Goal: Transaction & Acquisition: Obtain resource

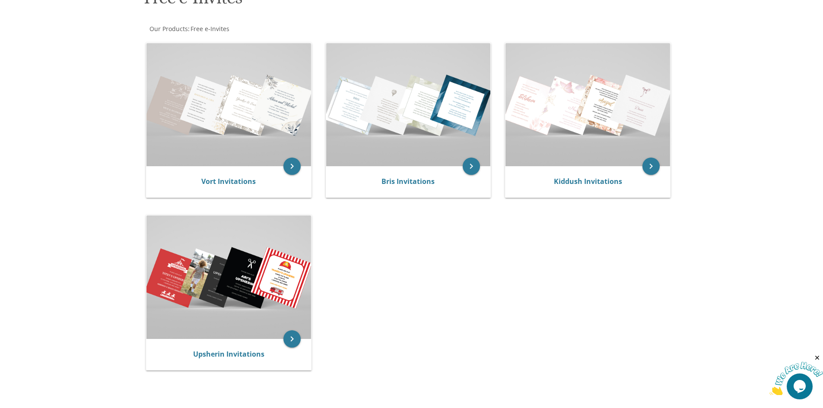
scroll to position [173, 0]
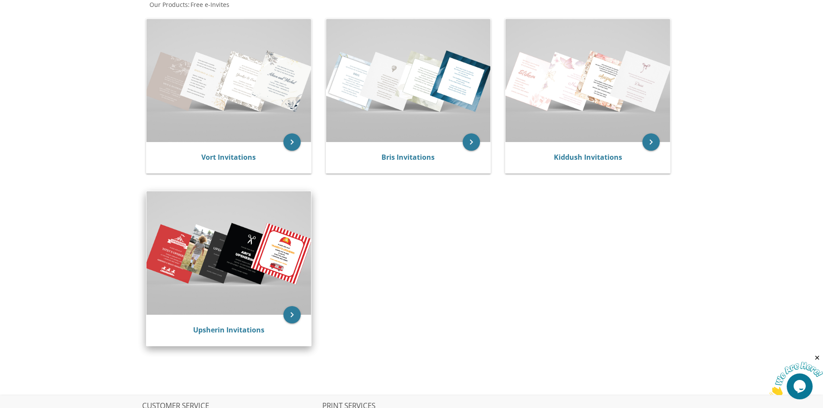
click at [206, 250] on img at bounding box center [228, 252] width 165 height 123
click at [270, 256] on img at bounding box center [228, 252] width 165 height 123
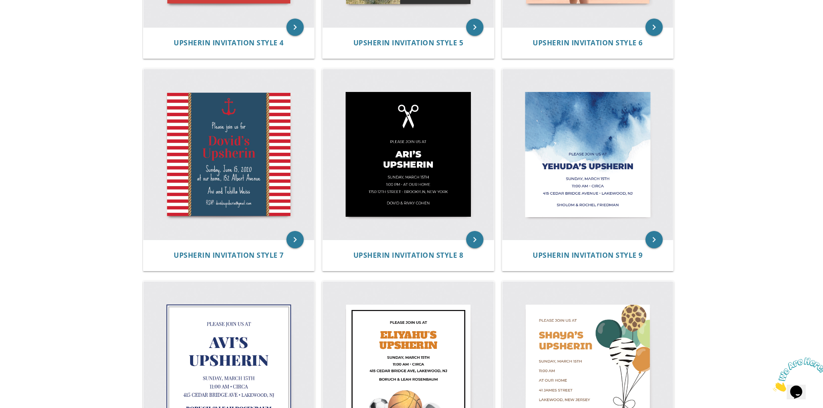
scroll to position [501, 0]
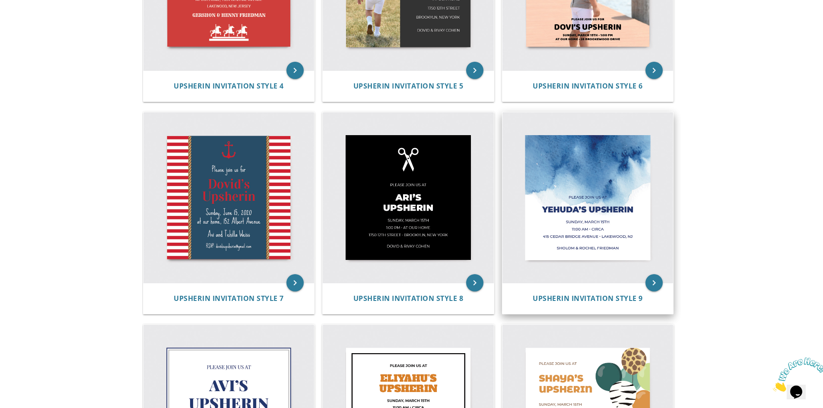
click at [586, 210] on img at bounding box center [587, 197] width 171 height 171
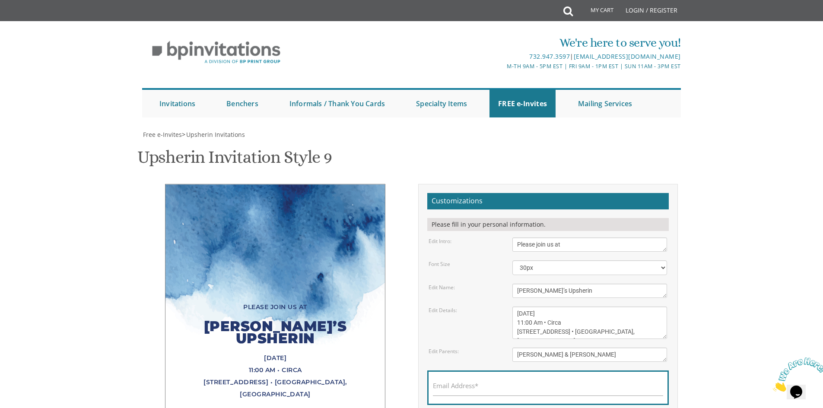
scroll to position [86, 0]
click at [562, 260] on select "20px 30px 40px 50px" at bounding box center [589, 267] width 155 height 15
click at [512, 260] on select "20px 30px 40px 50px" at bounding box center [589, 267] width 155 height 15
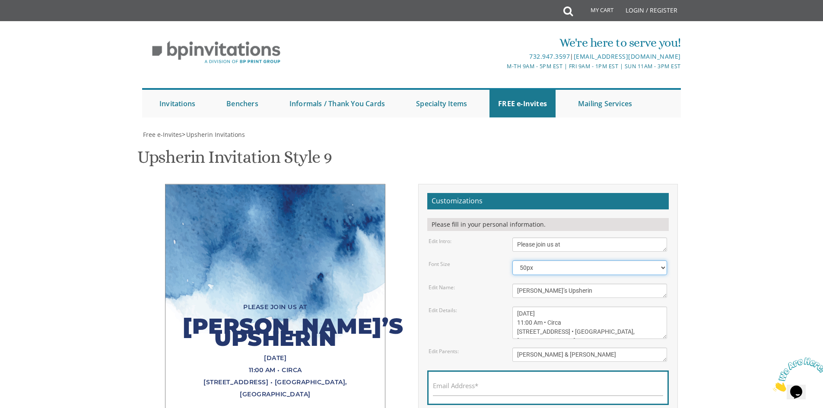
click at [542, 260] on select "20px 30px 40px 50px" at bounding box center [589, 267] width 155 height 15
click at [512, 260] on select "20px 30px 40px 50px" at bounding box center [589, 267] width 155 height 15
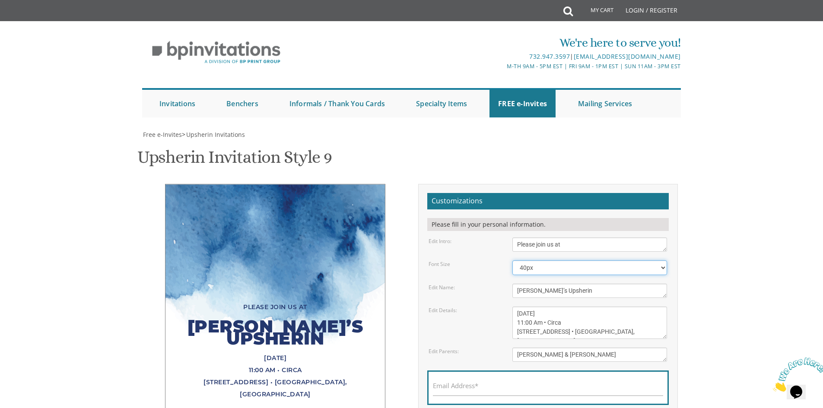
click at [532, 260] on select "20px 30px 40px 50px" at bounding box center [589, 267] width 155 height 15
select select "30px"
click at [512, 260] on select "20px 30px 40px 50px" at bounding box center [589, 267] width 155 height 15
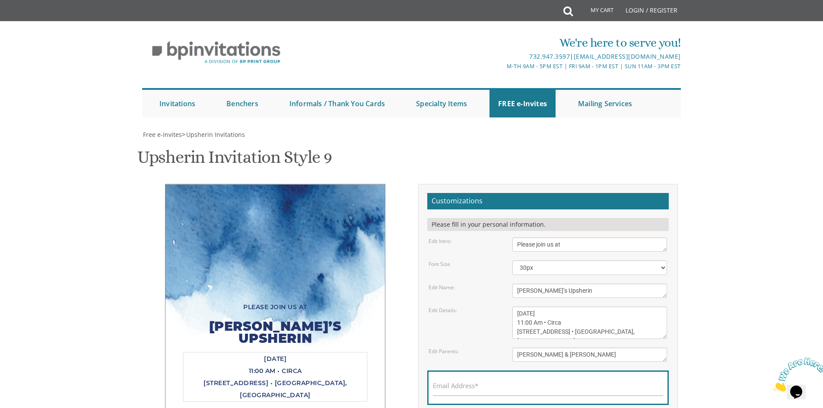
drag, startPoint x: 637, startPoint y: 244, endPoint x: 474, endPoint y: 225, distance: 164.4
click at [474, 307] on div "Edit Details: Sunday, March 15th 11:00 Am • Circa 415 Cedar Bridge Avenue • Lak…" at bounding box center [547, 323] width 251 height 32
paste textarea "September 21st 3:15 pm • at our home 3587 Harvey Rd"
type textarea "[DATE] 3:15 pm • at our home [STREET_ADDRESS][PERSON_NAME]"
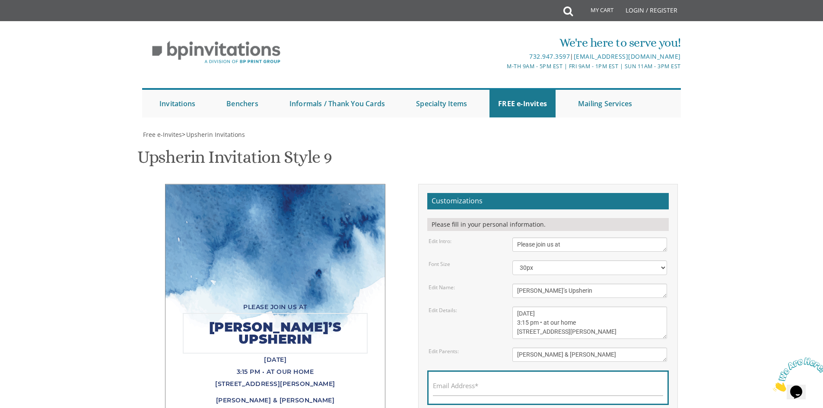
click at [573, 284] on textarea "Yehuda’s Upsherin" at bounding box center [589, 291] width 155 height 14
click at [517, 284] on textarea "Yehuda’s Upsherin" at bounding box center [589, 291] width 155 height 14
click at [564, 284] on textarea "Yehuda’s Upsherin" at bounding box center [589, 291] width 155 height 14
type textarea "Shlomo Yehuda’s Upsherin"
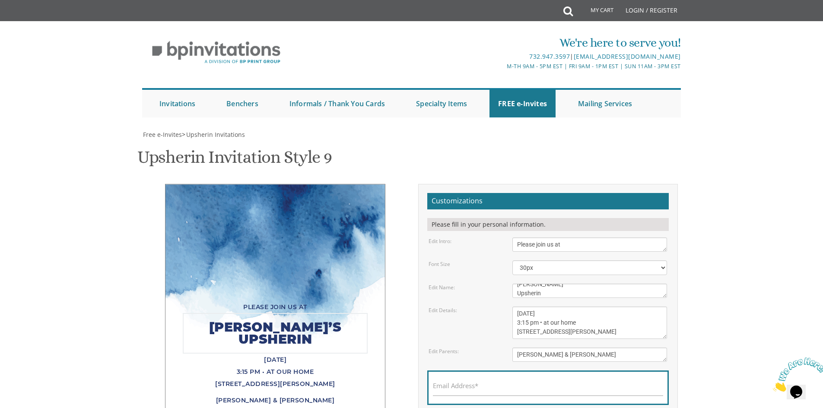
click at [589, 307] on textarea "Sunday, March 15th 11:00 Am • Circa 415 Cedar Bridge Avenue • Lakewood, NJ" at bounding box center [589, 323] width 155 height 32
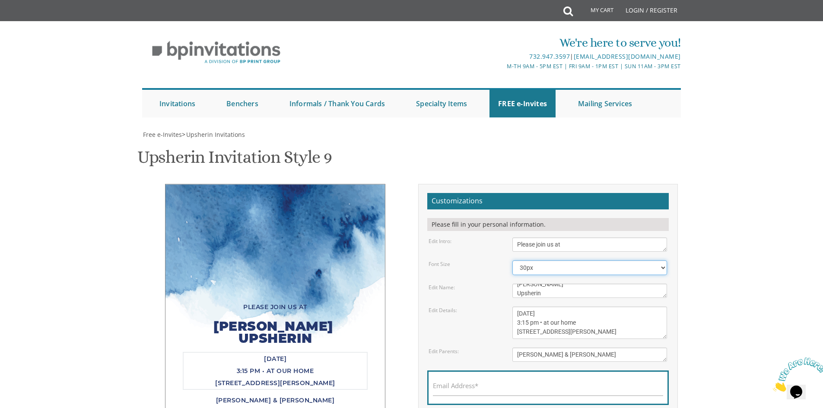
click at [567, 260] on select "20px 30px 40px 50px" at bounding box center [589, 267] width 155 height 15
select select "20px"
click at [512, 260] on select "20px 30px 40px 50px" at bounding box center [589, 267] width 155 height 15
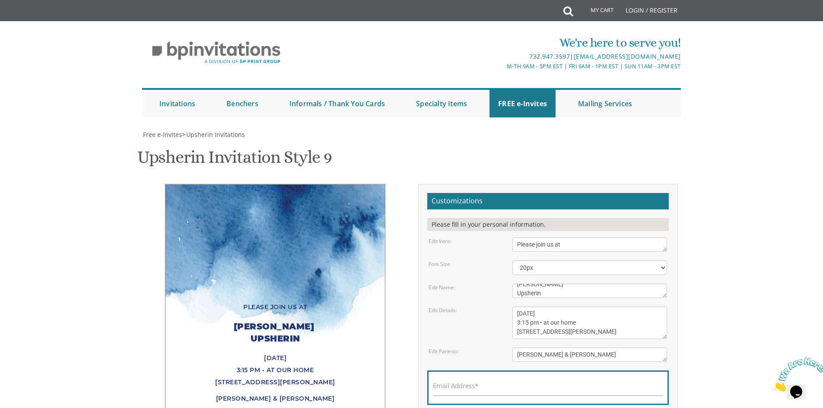
click at [401, 214] on div "Please join us at Shlomo Yehuda’s Upsherin Sunday, September 21st 3:15 pm • at …" at bounding box center [276, 303] width 260 height 238
drag, startPoint x: 602, startPoint y: 267, endPoint x: 404, endPoint y: 275, distance: 197.9
click at [404, 275] on div "Please join us at Shlomo Yehuda’s Upsherin Sunday, September 21st 3:15 pm • at …" at bounding box center [411, 318] width 545 height 269
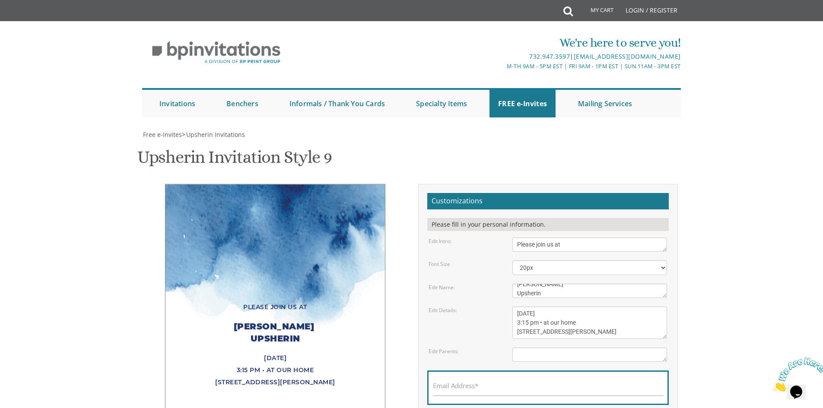
click at [461, 348] on div "Edit Parents:" at bounding box center [464, 351] width 84 height 7
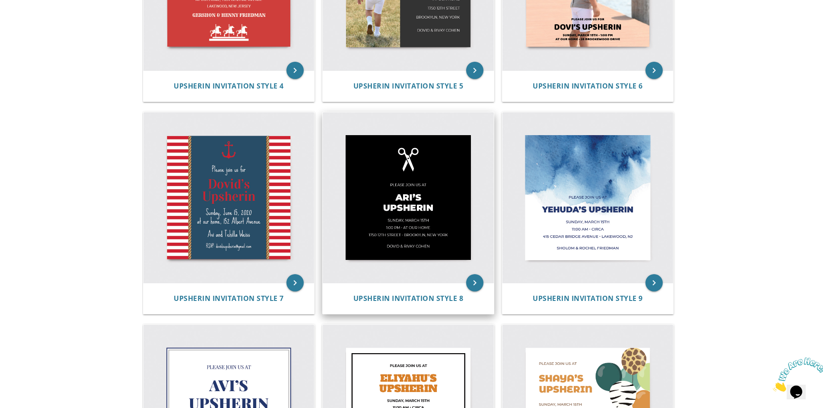
click at [418, 260] on img at bounding box center [408, 197] width 171 height 171
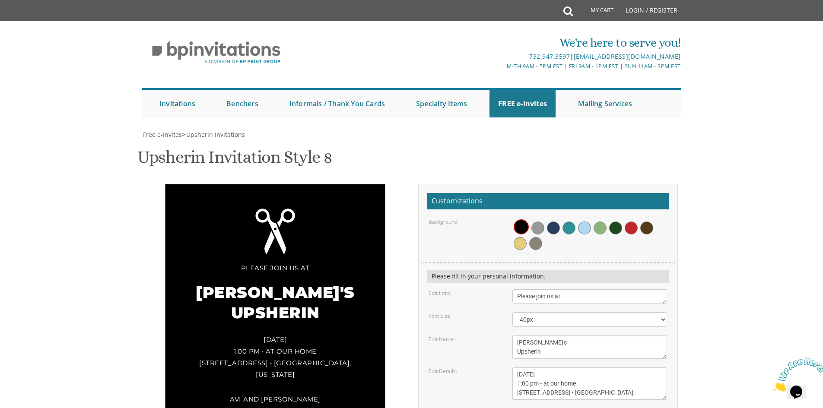
scroll to position [86, 0]
drag, startPoint x: 591, startPoint y: 330, endPoint x: 451, endPoint y: 344, distance: 140.6
click at [451, 344] on form "Customizations Background Please fill in your personal information. Edit Intro:…" at bounding box center [547, 346] width 241 height 306
click at [477, 314] on form "Customizations Background Please fill in your personal information. Edit Intro:…" at bounding box center [547, 346] width 241 height 306
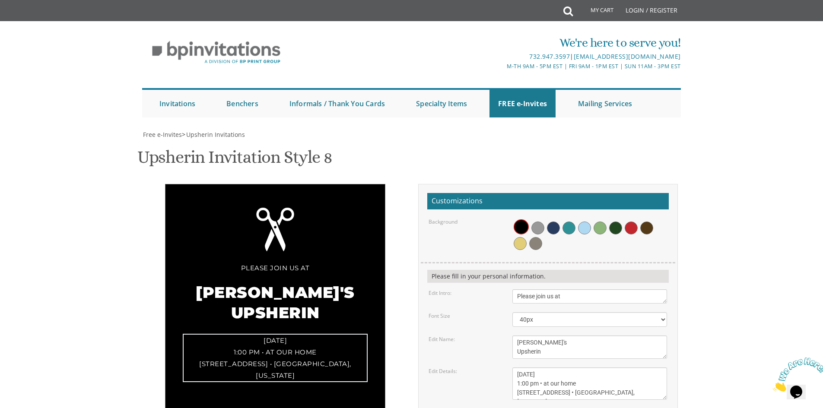
click at [550, 368] on textarea "[DATE] 1:00 pm • at our home [STREET_ADDRESS] • [GEOGRAPHIC_DATA], [US_STATE]" at bounding box center [589, 384] width 155 height 32
drag, startPoint x: 571, startPoint y: 287, endPoint x: 586, endPoint y: 287, distance: 14.7
click at [586, 368] on textarea "[DATE] 1:00 pm • at our home [STREET_ADDRESS] • [GEOGRAPHIC_DATA], [US_STATE]" at bounding box center [589, 384] width 155 height 32
click at [519, 368] on textarea "[DATE] 1:00 pm • at our home [STREET_ADDRESS] • [GEOGRAPHIC_DATA], [US_STATE]" at bounding box center [589, 384] width 155 height 32
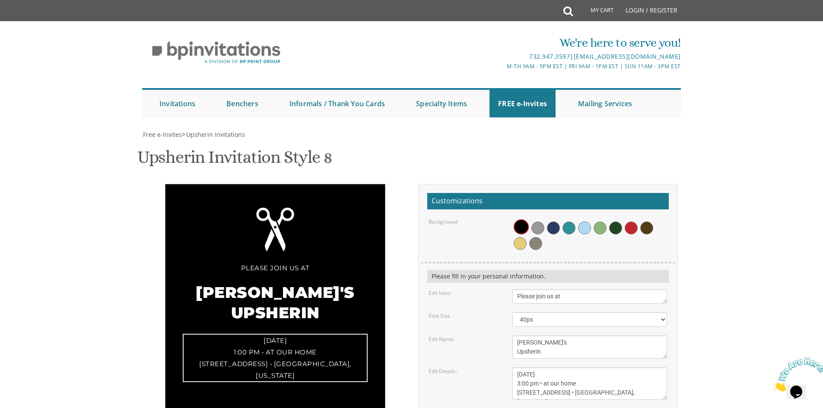
drag, startPoint x: 522, startPoint y: 298, endPoint x: 527, endPoint y: 298, distance: 4.8
click at [527, 368] on textarea "[DATE] 1:00 pm • at our home [STREET_ADDRESS] • [GEOGRAPHIC_DATA], [US_STATE]" at bounding box center [589, 384] width 155 height 32
drag, startPoint x: 518, startPoint y: 307, endPoint x: 638, endPoint y: 304, distance: 119.6
click at [638, 368] on textarea "[DATE] 1:00 pm • at our home [STREET_ADDRESS] • [GEOGRAPHIC_DATA], [US_STATE]" at bounding box center [589, 384] width 155 height 32
type textarea "[DATE] 3:15 pm • at our home [STREET_ADDRESS][PERSON_NAME]"
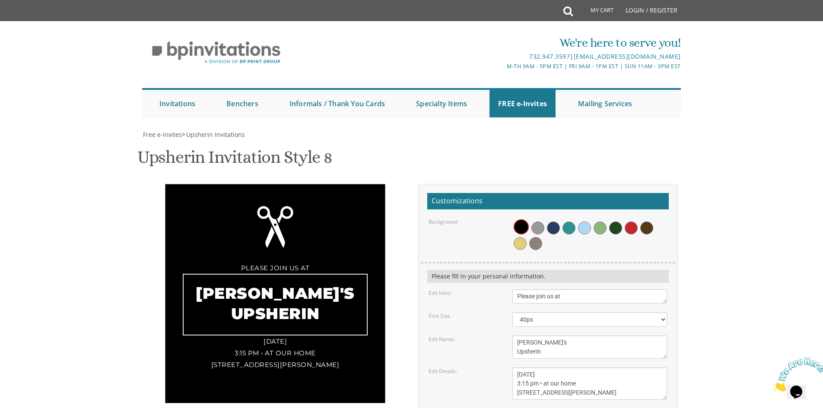
drag, startPoint x: 525, startPoint y: 257, endPoint x: 509, endPoint y: 258, distance: 15.6
click at [509, 336] on div "[PERSON_NAME]'s Upsherin" at bounding box center [590, 347] width 168 height 23
type textarea "[PERSON_NAME] Upsherin"
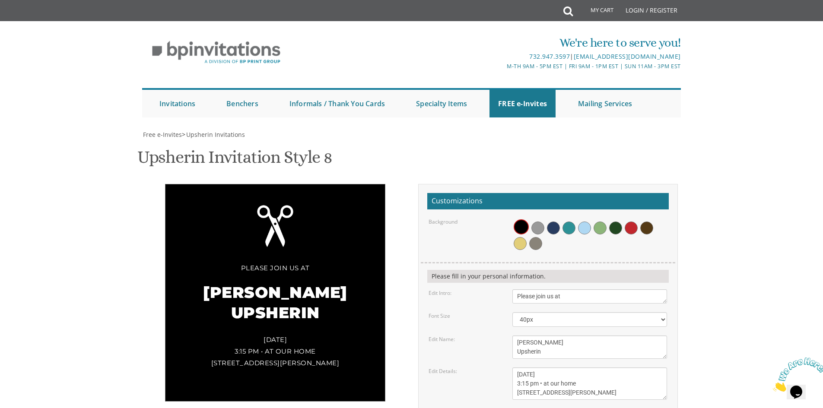
click at [360, 342] on div "Please join us at [PERSON_NAME] Upsherin [DATE] 3:15 pm • at our home [STREET_A…" at bounding box center [411, 349] width 545 height 330
click at [553, 222] on span at bounding box center [553, 228] width 13 height 13
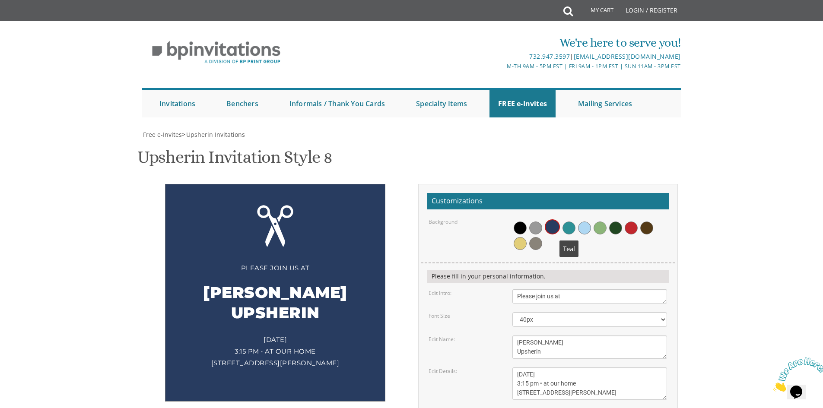
click at [570, 222] on span at bounding box center [568, 228] width 13 height 13
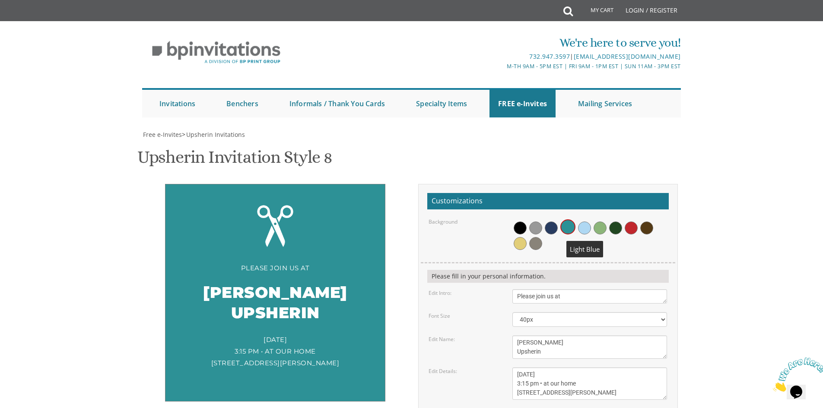
click at [587, 222] on span at bounding box center [584, 228] width 13 height 13
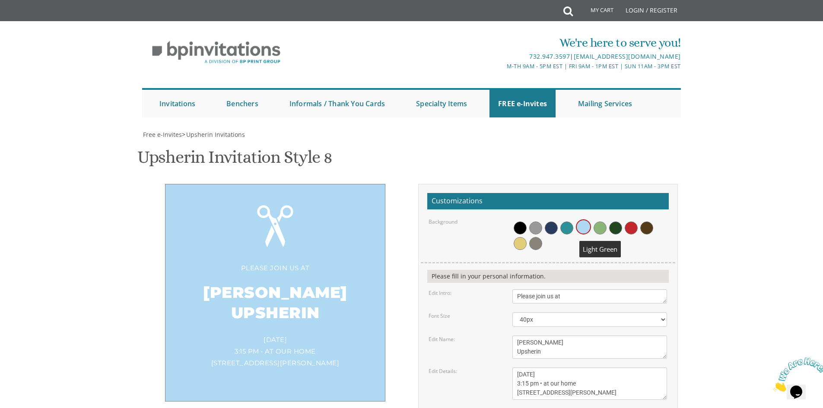
click at [597, 222] on span at bounding box center [599, 228] width 13 height 13
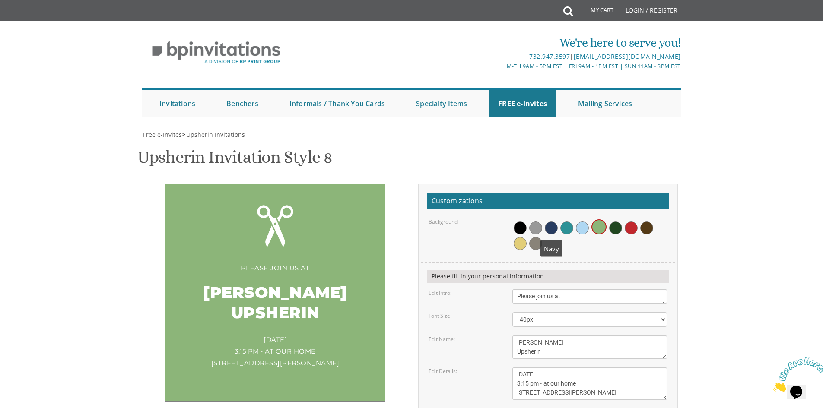
click at [552, 222] on span at bounding box center [551, 228] width 13 height 13
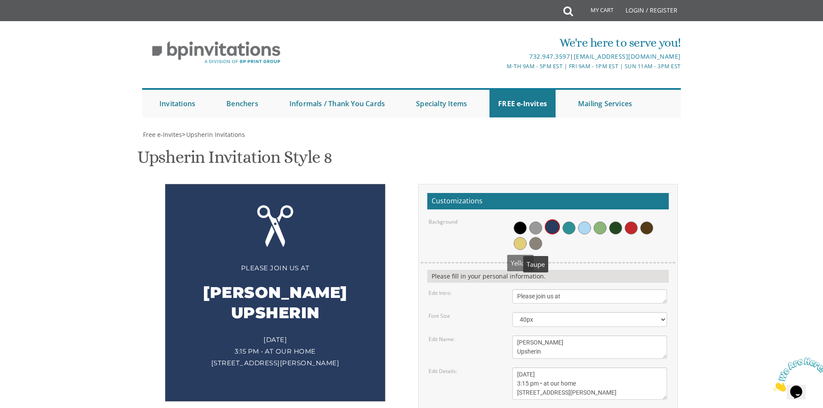
click at [523, 237] on span at bounding box center [519, 243] width 13 height 13
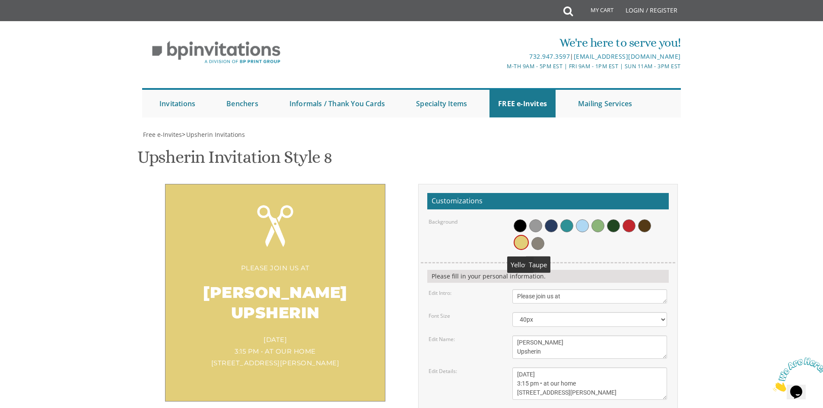
click at [539, 237] on span at bounding box center [537, 243] width 13 height 13
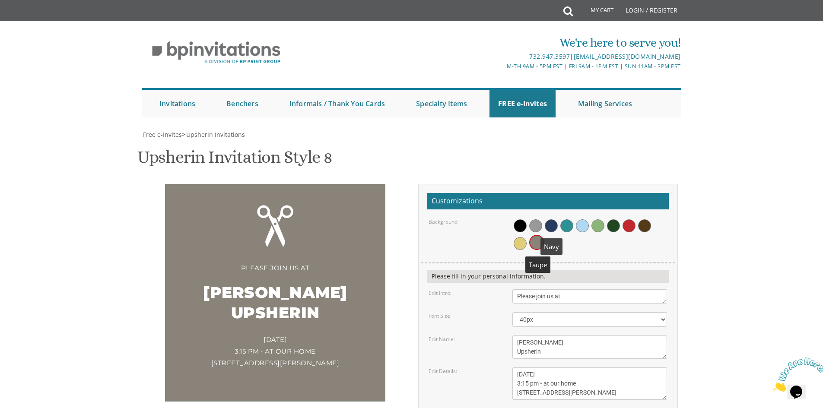
click at [553, 219] on span at bounding box center [551, 225] width 13 height 13
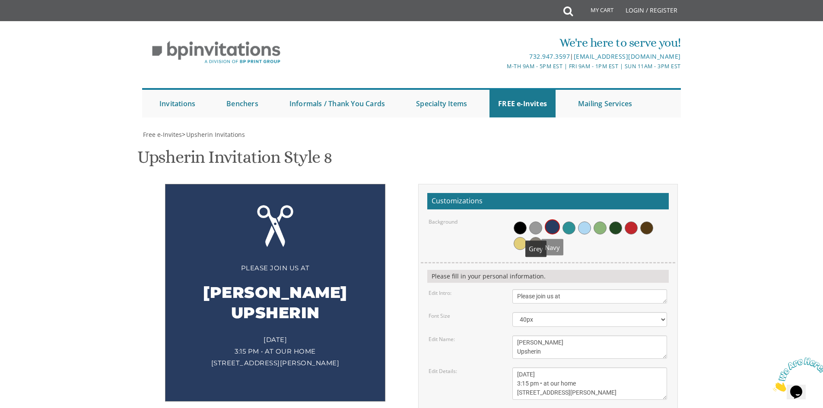
click at [536, 222] on span at bounding box center [535, 228] width 13 height 13
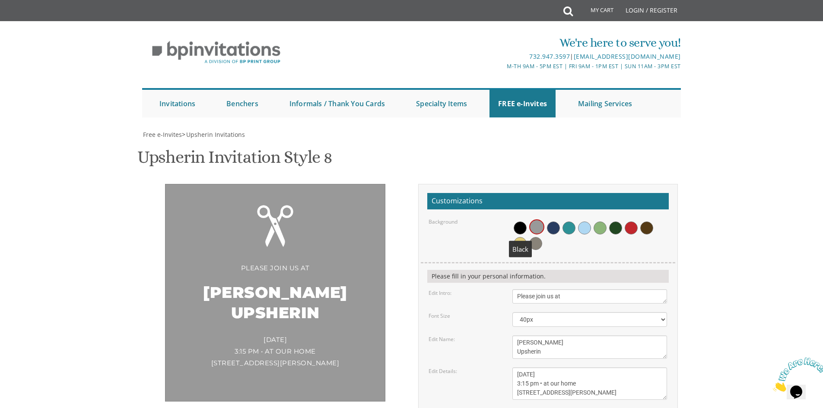
click at [524, 222] on span at bounding box center [519, 228] width 13 height 13
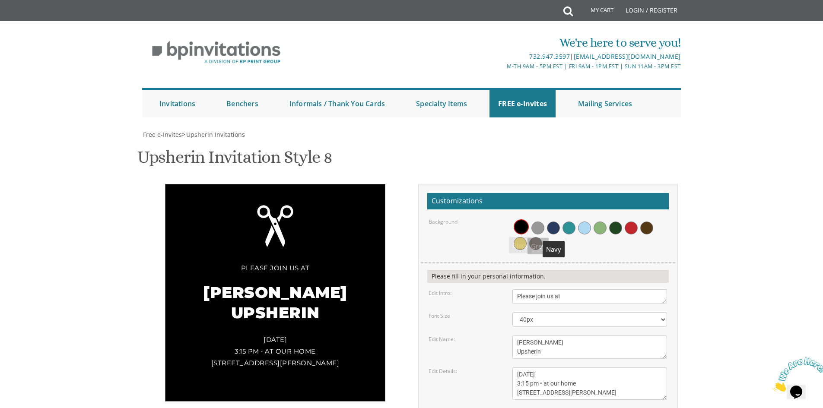
click at [561, 218] on div at bounding box center [589, 234] width 155 height 33
click at [554, 222] on span at bounding box center [553, 228] width 13 height 13
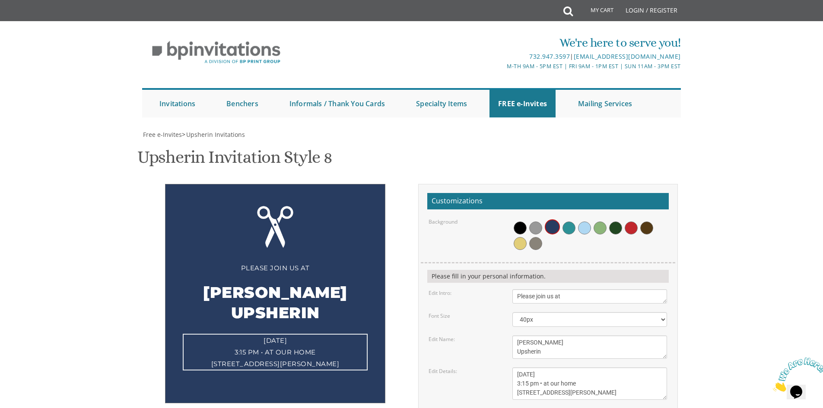
drag, startPoint x: 581, startPoint y: 308, endPoint x: 482, endPoint y: 285, distance: 101.6
click at [482, 368] on div "Edit Details: [DATE] 1:00 pm • at our home [STREET_ADDRESS] • [GEOGRAPHIC_DATA]…" at bounding box center [547, 384] width 251 height 32
